Goal: Information Seeking & Learning: Learn about a topic

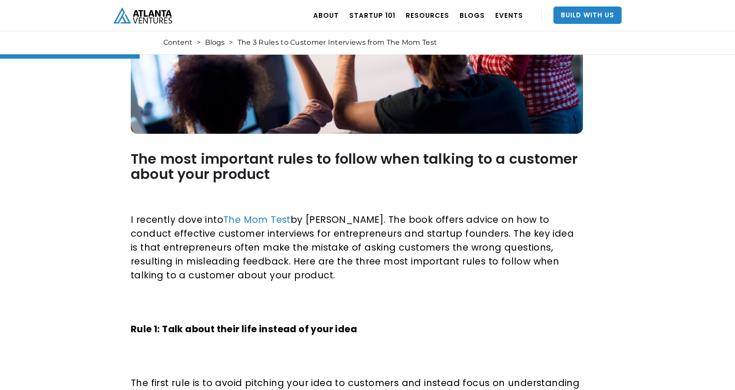
scroll to position [447, 0]
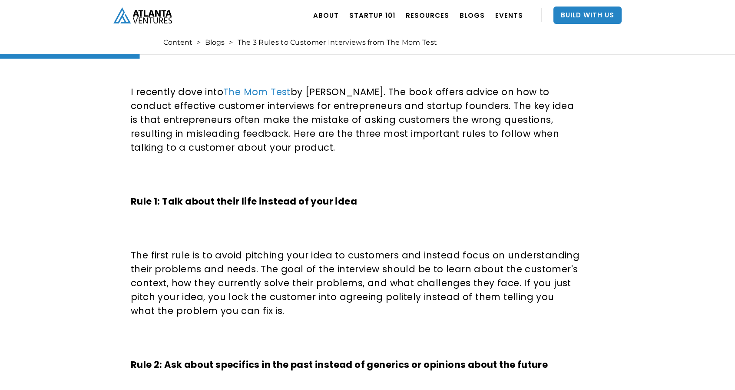
click at [380, 195] on div "The most important rules to follow when talking to a customer about your produc…" at bounding box center [355, 344] width 449 height 677
click at [380, 195] on p "Rule 1: Talk about their life instead of your idea" at bounding box center [355, 202] width 449 height 14
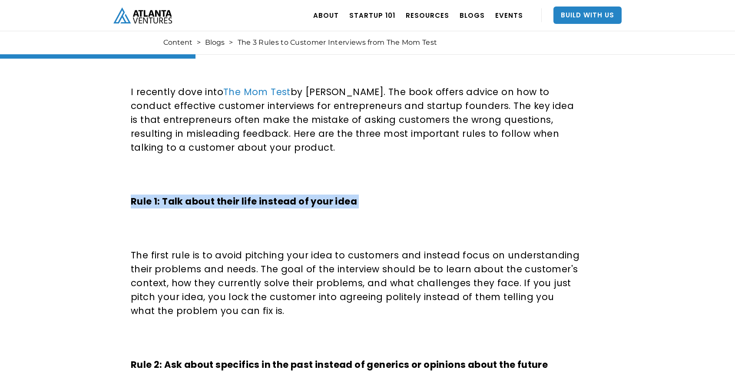
click at [380, 195] on p "Rule 1: Talk about their life instead of your idea" at bounding box center [355, 202] width 449 height 14
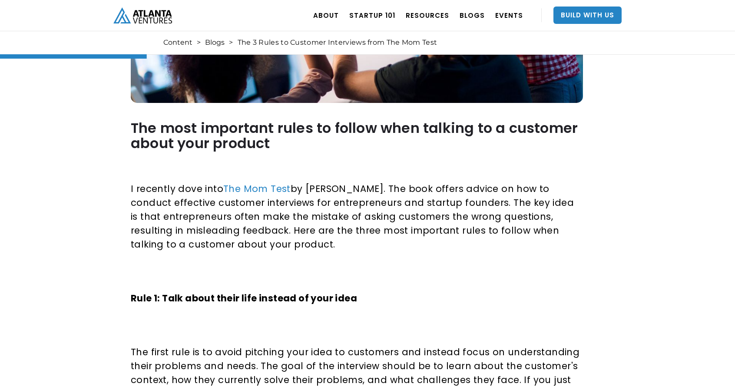
scroll to position [350, 0]
click at [336, 190] on p "I recently dove into The Mom Test by [PERSON_NAME]. The book offers advice on h…" at bounding box center [355, 216] width 449 height 69
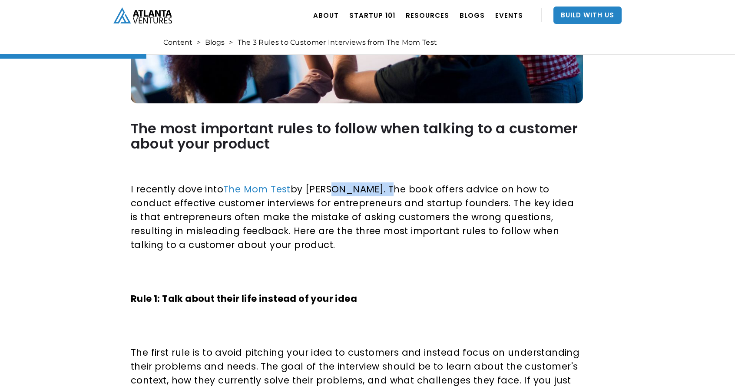
click at [336, 190] on p "I recently dove into The Mom Test by [PERSON_NAME]. The book offers advice on h…" at bounding box center [355, 216] width 449 height 69
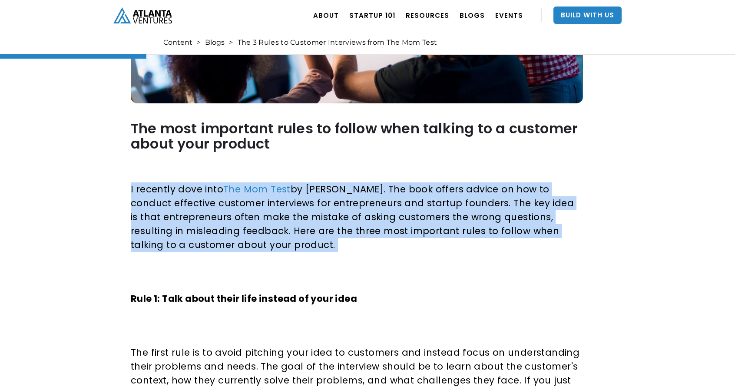
drag, startPoint x: 336, startPoint y: 190, endPoint x: 343, endPoint y: 244, distance: 54.3
click at [343, 244] on p "I recently dove into The Mom Test by [PERSON_NAME]. The book offers advice on h…" at bounding box center [355, 216] width 449 height 69
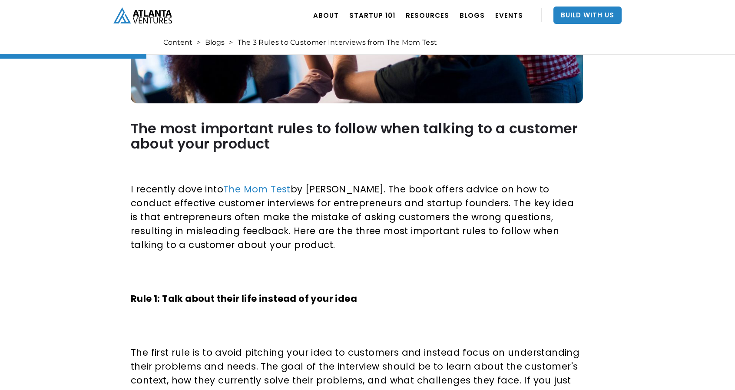
drag, startPoint x: 275, startPoint y: 205, endPoint x: 309, endPoint y: 248, distance: 54.7
click at [309, 248] on p "I recently dove into The Mom Test by [PERSON_NAME]. The book offers advice on h…" at bounding box center [355, 216] width 449 height 69
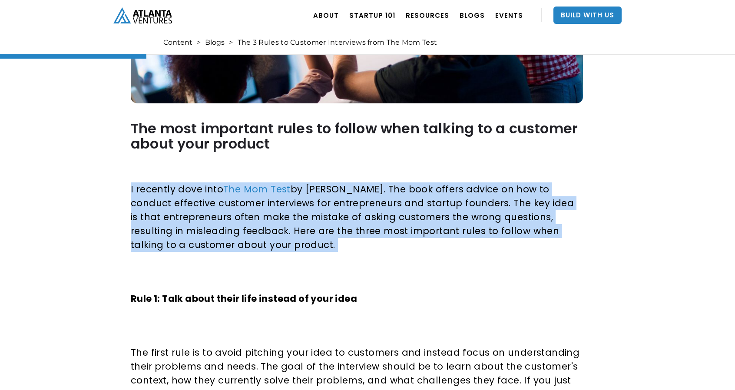
drag, startPoint x: 309, startPoint y: 248, endPoint x: 329, endPoint y: 245, distance: 20.2
click at [329, 245] on p "I recently dove into The Mom Test by [PERSON_NAME]. The book offers advice on h…" at bounding box center [355, 216] width 449 height 69
drag, startPoint x: 329, startPoint y: 245, endPoint x: 380, endPoint y: 303, distance: 77.0
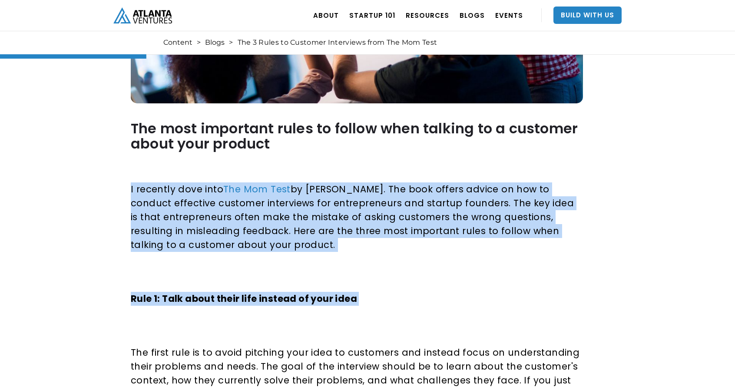
click at [380, 303] on p "Rule 1: Talk about their life instead of your idea" at bounding box center [355, 299] width 449 height 14
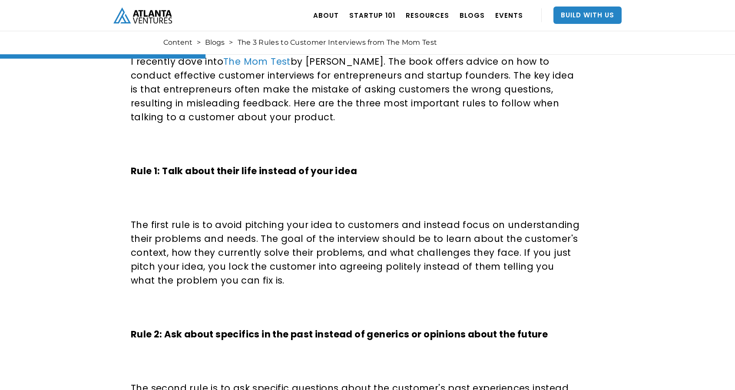
scroll to position [493, 0]
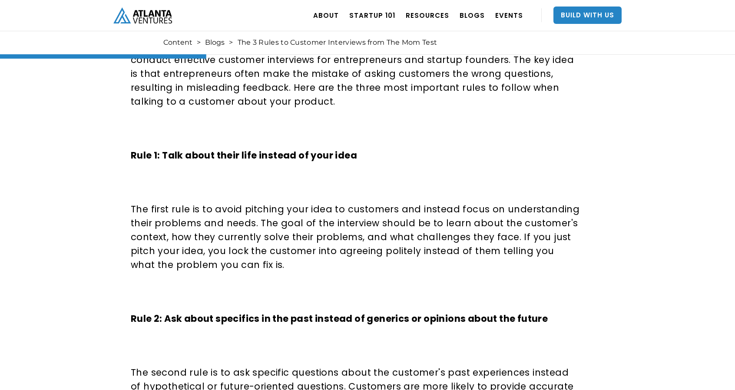
click at [380, 248] on p "The first rule is to avoid pitching your idea to customers and instead focus on…" at bounding box center [355, 236] width 449 height 69
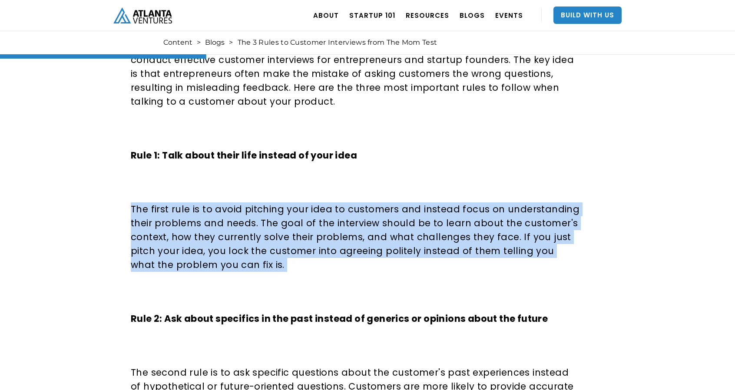
drag, startPoint x: 380, startPoint y: 248, endPoint x: 380, endPoint y: 273, distance: 25.6
click at [380, 273] on div "The most important rules to follow when talking to a customer about your produc…" at bounding box center [355, 337] width 449 height 754
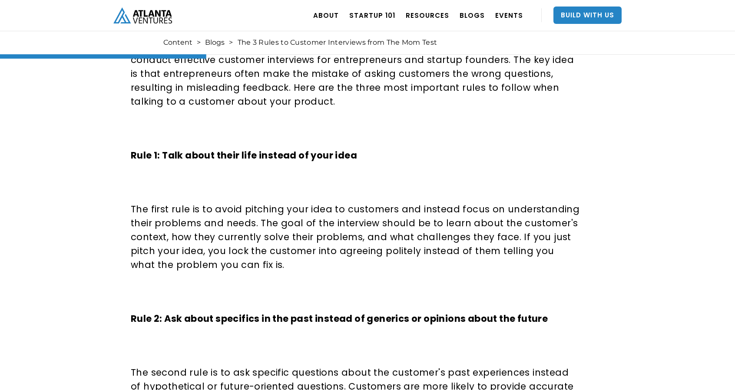
click at [380, 273] on div "The most important rules to follow when talking to a customer about your produc…" at bounding box center [355, 337] width 449 height 754
drag, startPoint x: 380, startPoint y: 273, endPoint x: 380, endPoint y: 284, distance: 10.4
click at [380, 284] on div "The most important rules to follow when talking to a customer about your produc…" at bounding box center [355, 337] width 449 height 754
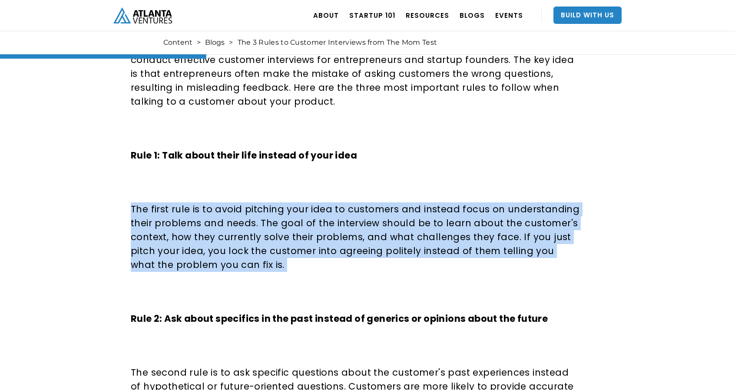
drag, startPoint x: 380, startPoint y: 284, endPoint x: 391, endPoint y: 214, distance: 70.3
click at [391, 214] on div "The most important rules to follow when talking to a customer about your produc…" at bounding box center [355, 337] width 449 height 754
click at [391, 214] on p "The first rule is to avoid pitching your idea to customers and instead focus on…" at bounding box center [355, 236] width 449 height 69
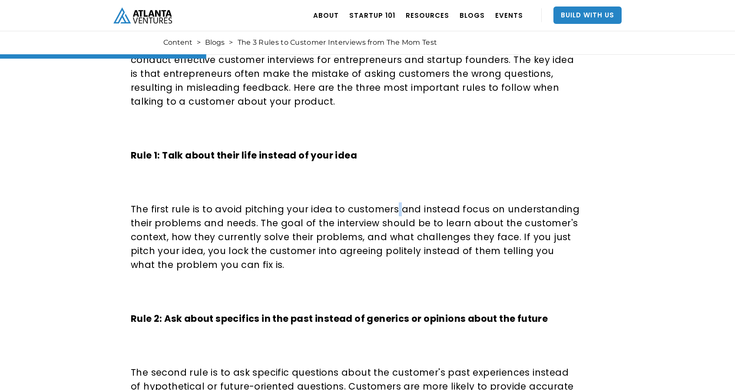
click at [391, 214] on p "The first rule is to avoid pitching your idea to customers and instead focus on…" at bounding box center [355, 236] width 449 height 69
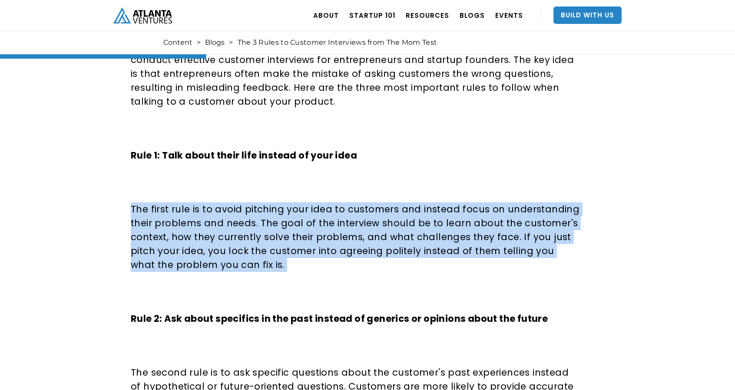
drag, startPoint x: 391, startPoint y: 214, endPoint x: 387, endPoint y: 258, distance: 44.5
click at [387, 258] on p "The first rule is to avoid pitching your idea to customers and instead focus on…" at bounding box center [355, 236] width 449 height 69
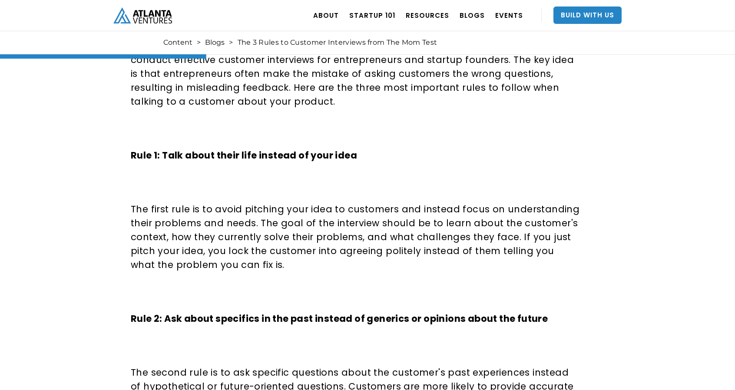
click at [387, 258] on p "The first rule is to avoid pitching your idea to customers and instead focus on…" at bounding box center [355, 236] width 449 height 69
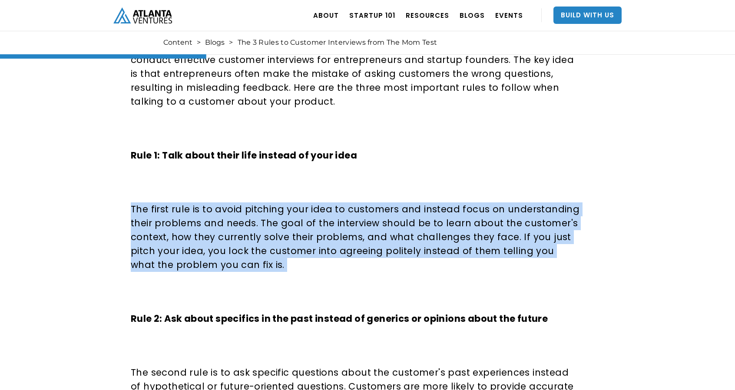
drag, startPoint x: 387, startPoint y: 258, endPoint x: 403, endPoint y: 176, distance: 84.0
click at [403, 176] on div "The most important rules to follow when talking to a customer about your produc…" at bounding box center [355, 337] width 449 height 754
click at [403, 176] on p "‍" at bounding box center [355, 182] width 449 height 14
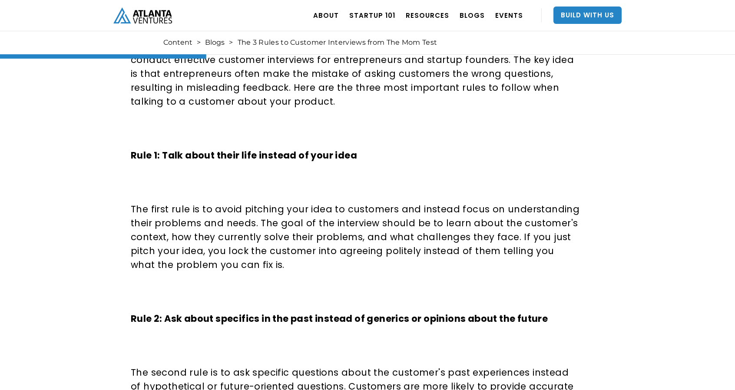
click at [403, 176] on p "‍" at bounding box center [355, 182] width 449 height 14
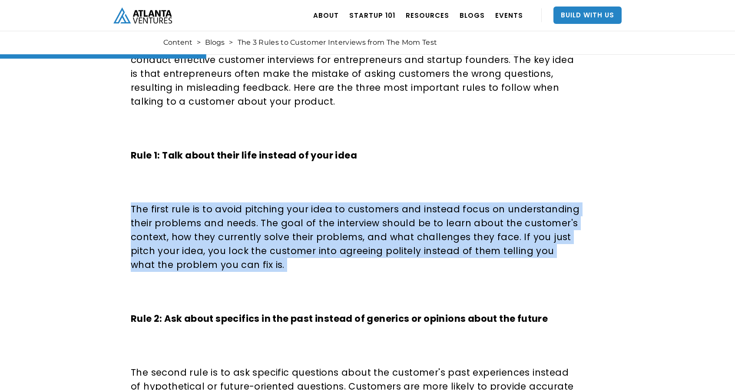
drag, startPoint x: 403, startPoint y: 176, endPoint x: 395, endPoint y: 286, distance: 110.6
click at [395, 286] on div "The most important rules to follow when talking to a customer about your produc…" at bounding box center [355, 337] width 449 height 754
click at [395, 286] on p "‍" at bounding box center [355, 292] width 449 height 14
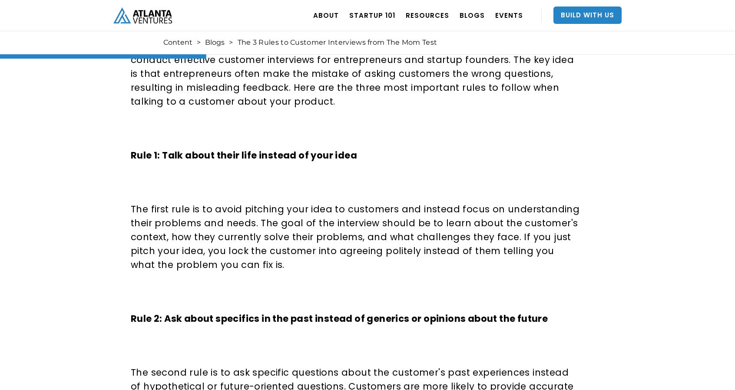
click at [395, 286] on p "‍" at bounding box center [355, 292] width 449 height 14
drag, startPoint x: 395, startPoint y: 286, endPoint x: 394, endPoint y: 297, distance: 11.3
click at [394, 297] on p "‍" at bounding box center [355, 292] width 449 height 14
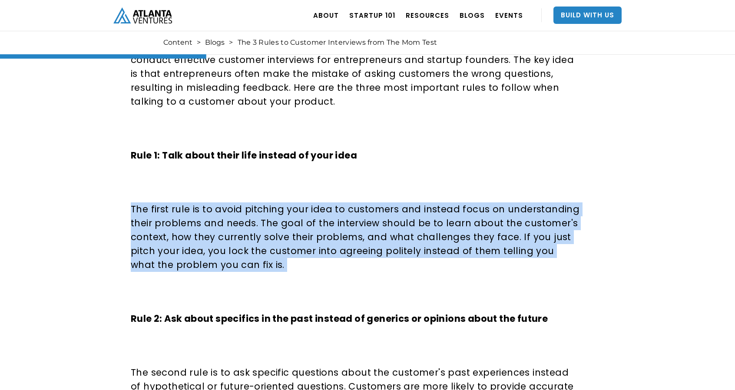
drag, startPoint x: 394, startPoint y: 297, endPoint x: 410, endPoint y: 175, distance: 123.9
click at [410, 175] on div "The most important rules to follow when talking to a customer about your produc…" at bounding box center [355, 337] width 449 height 754
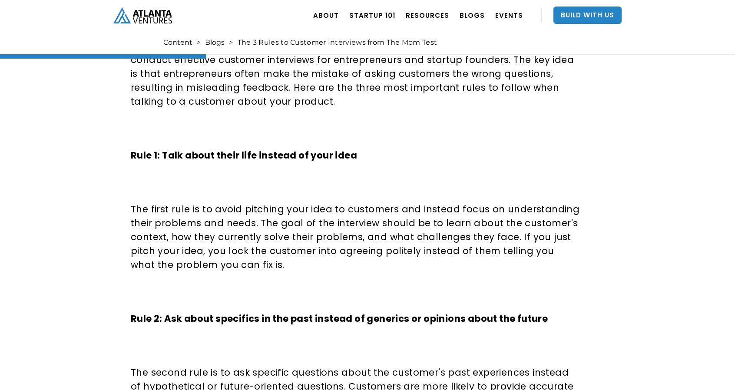
click at [410, 175] on div "The most important rules to follow when talking to a customer about your produc…" at bounding box center [355, 337] width 449 height 754
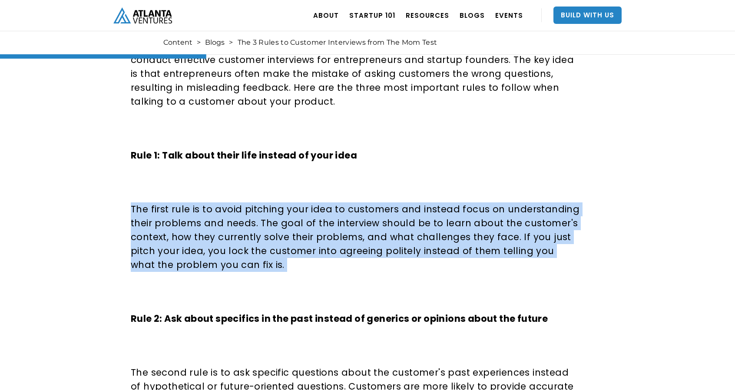
drag, startPoint x: 410, startPoint y: 175, endPoint x: 397, endPoint y: 275, distance: 101.1
click at [397, 275] on div "The most important rules to follow when talking to a customer about your produc…" at bounding box center [355, 337] width 449 height 754
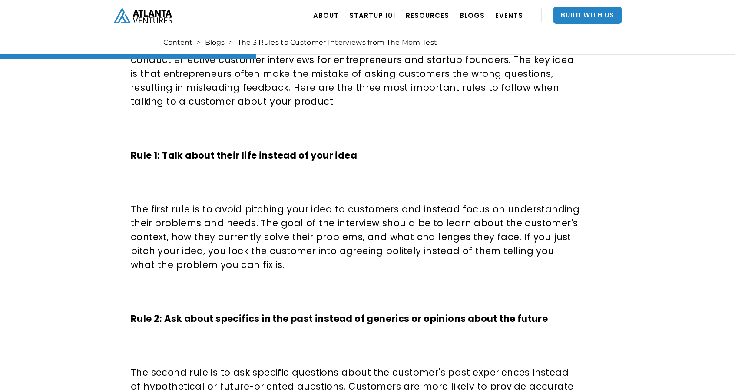
scroll to position [624, 0]
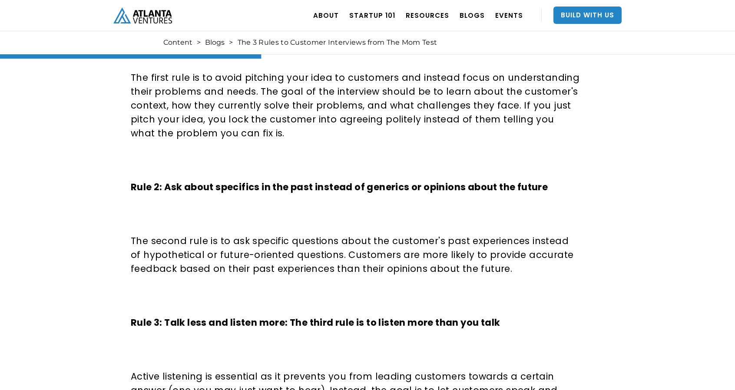
click at [416, 202] on div "The most important rules to follow when talking to a customer about your produc…" at bounding box center [355, 205] width 449 height 754
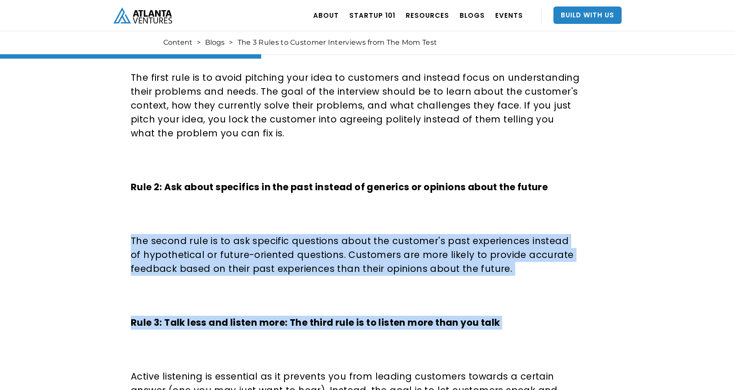
drag, startPoint x: 416, startPoint y: 202, endPoint x: 402, endPoint y: 306, distance: 105.5
click at [402, 306] on div "The most important rules to follow when talking to a customer about your produc…" at bounding box center [355, 205] width 449 height 754
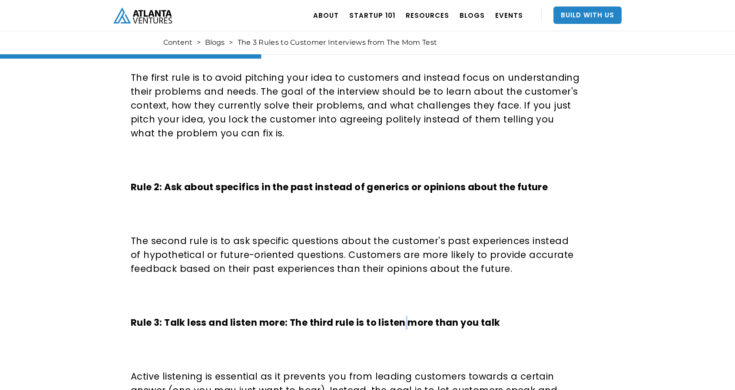
click at [402, 306] on div "The most important rules to follow when talking to a customer about your produc…" at bounding box center [355, 205] width 449 height 754
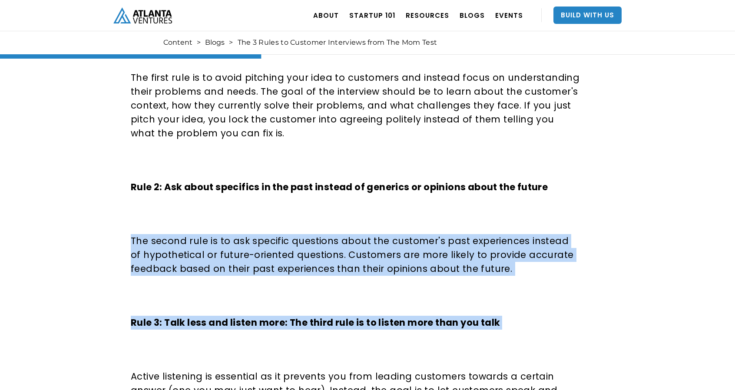
drag, startPoint x: 402, startPoint y: 306, endPoint x: 412, endPoint y: 199, distance: 107.3
click at [412, 199] on div "The most important rules to follow when talking to a customer about your produc…" at bounding box center [355, 205] width 449 height 754
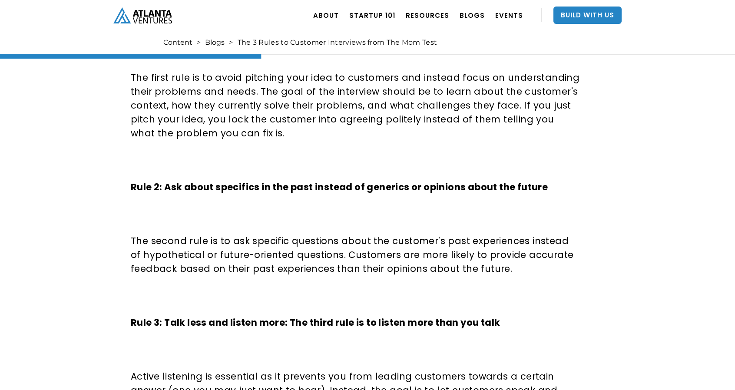
click at [412, 199] on div "The most important rules to follow when talking to a customer about your produc…" at bounding box center [355, 205] width 449 height 754
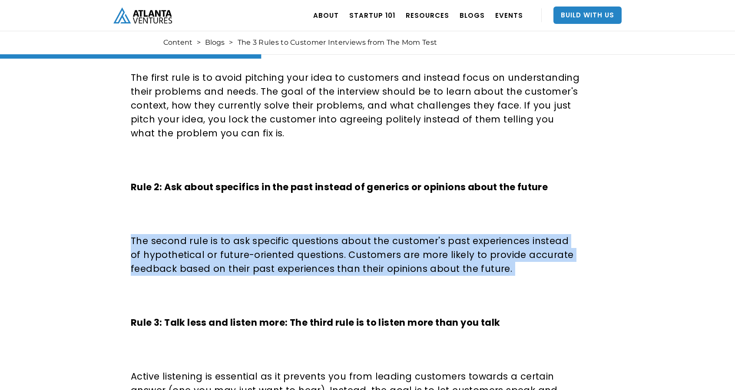
drag, startPoint x: 412, startPoint y: 199, endPoint x: 408, endPoint y: 287, distance: 88.2
click at [408, 287] on div "The most important rules to follow when talking to a customer about your produc…" at bounding box center [355, 205] width 449 height 754
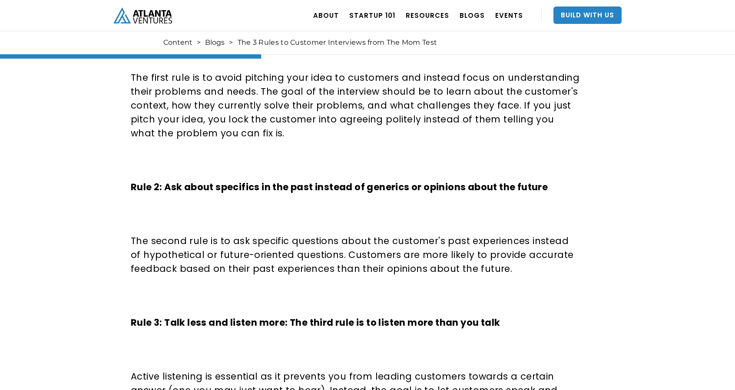
click at [408, 287] on div "The most important rules to follow when talking to a customer about your produc…" at bounding box center [355, 205] width 449 height 754
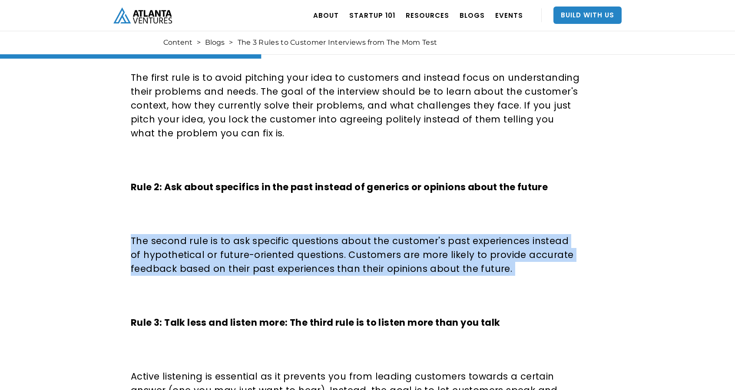
drag, startPoint x: 408, startPoint y: 287, endPoint x: 424, endPoint y: 216, distance: 73.3
click at [424, 216] on div "The most important rules to follow when talking to a customer about your produc…" at bounding box center [355, 205] width 449 height 754
click at [424, 216] on p "‍" at bounding box center [355, 214] width 449 height 14
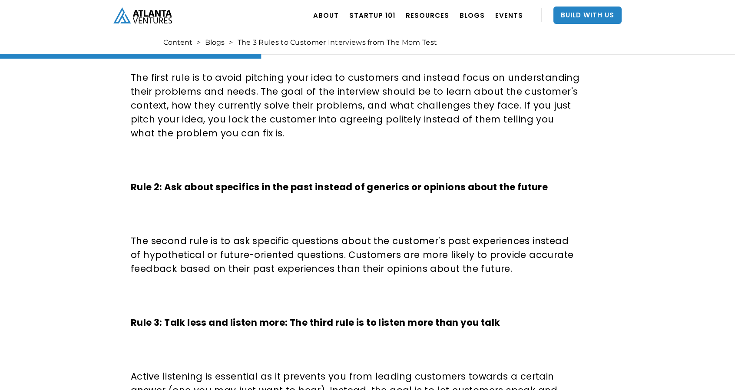
click at [424, 216] on p "‍" at bounding box center [355, 214] width 449 height 14
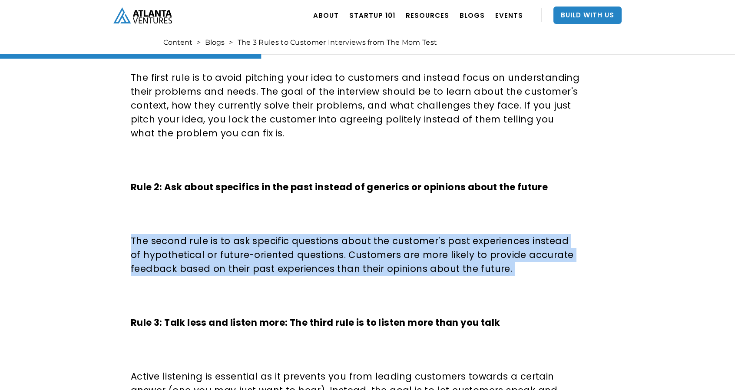
drag, startPoint x: 424, startPoint y: 216, endPoint x: 415, endPoint y: 294, distance: 78.2
click at [415, 294] on div "The most important rules to follow when talking to a customer about your produc…" at bounding box center [355, 205] width 449 height 754
click at [415, 294] on p "‍" at bounding box center [355, 296] width 449 height 14
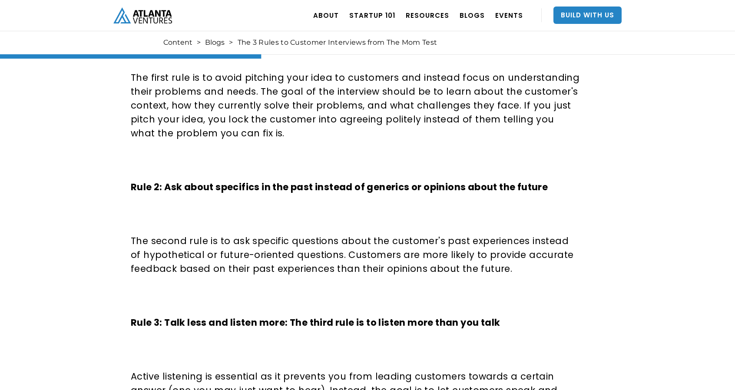
click at [415, 294] on p "‍" at bounding box center [355, 296] width 449 height 14
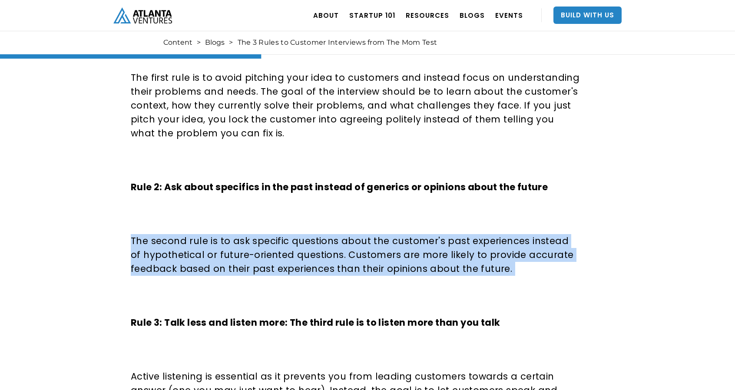
drag, startPoint x: 415, startPoint y: 294, endPoint x: 435, endPoint y: 216, distance: 80.2
click at [435, 216] on div "The most important rules to follow when talking to a customer about your produc…" at bounding box center [355, 205] width 449 height 754
click at [435, 216] on p "‍" at bounding box center [355, 214] width 449 height 14
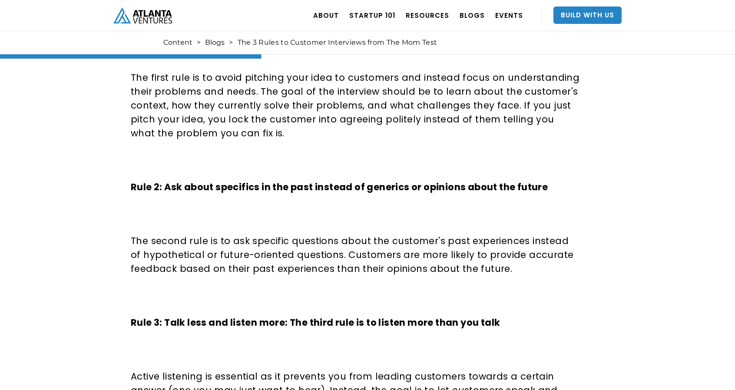
click at [435, 216] on p "‍" at bounding box center [355, 214] width 449 height 14
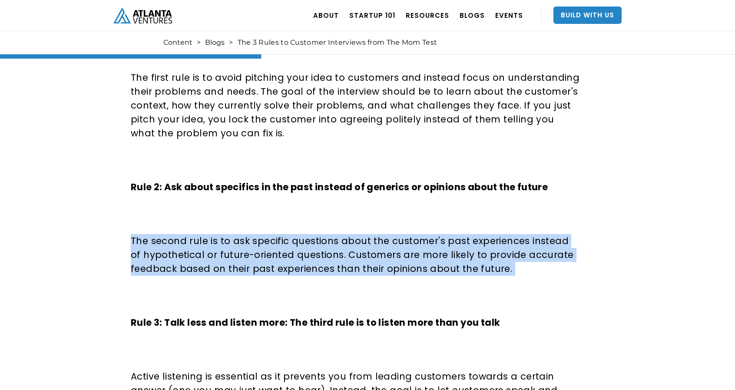
drag, startPoint x: 435, startPoint y: 216, endPoint x: 437, endPoint y: 262, distance: 46.1
click at [437, 262] on div "The most important rules to follow when talking to a customer about your produc…" at bounding box center [355, 205] width 449 height 754
click at [437, 262] on p "The second rule is to ask specific questions about the customer's past experien…" at bounding box center [355, 255] width 449 height 42
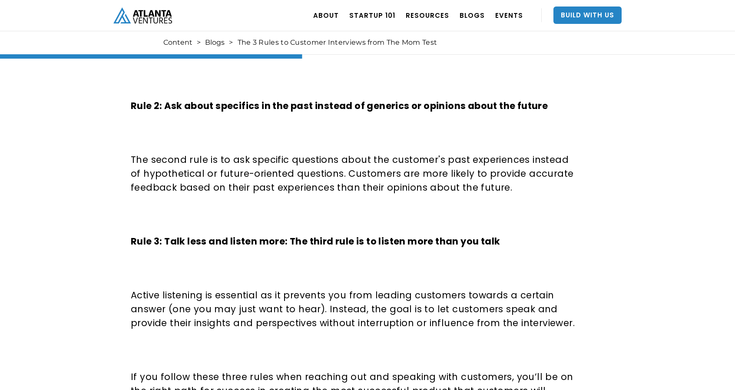
scroll to position [723, 0]
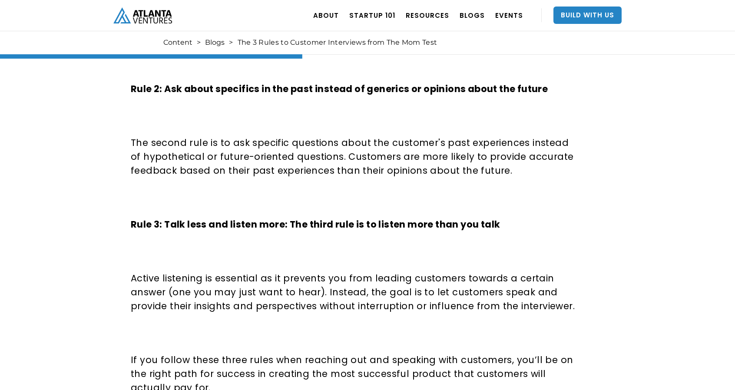
click at [437, 262] on div "The most important rules to follow when talking to a customer about your produc…" at bounding box center [355, 107] width 449 height 754
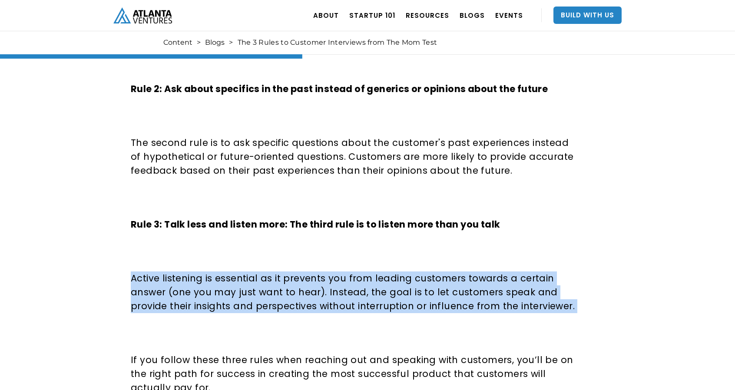
drag, startPoint x: 437, startPoint y: 262, endPoint x: 437, endPoint y: 298, distance: 36.0
click at [437, 298] on div "The most important rules to follow when talking to a customer about your produc…" at bounding box center [355, 107] width 449 height 754
click at [437, 298] on p "Active listening is essential as it prevents you from leading customers towards…" at bounding box center [355, 292] width 449 height 42
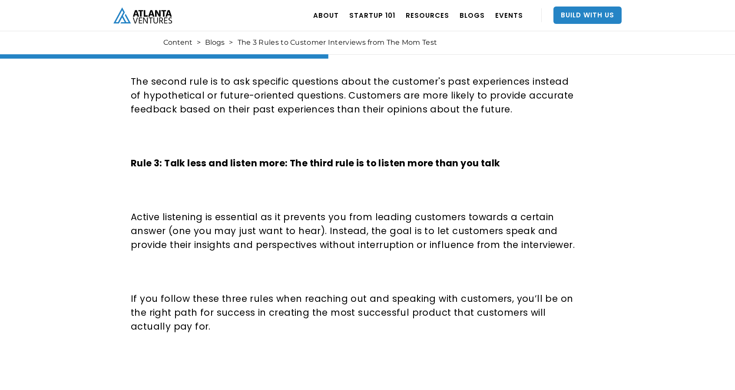
scroll to position [785, 0]
